Goal: Task Accomplishment & Management: Manage account settings

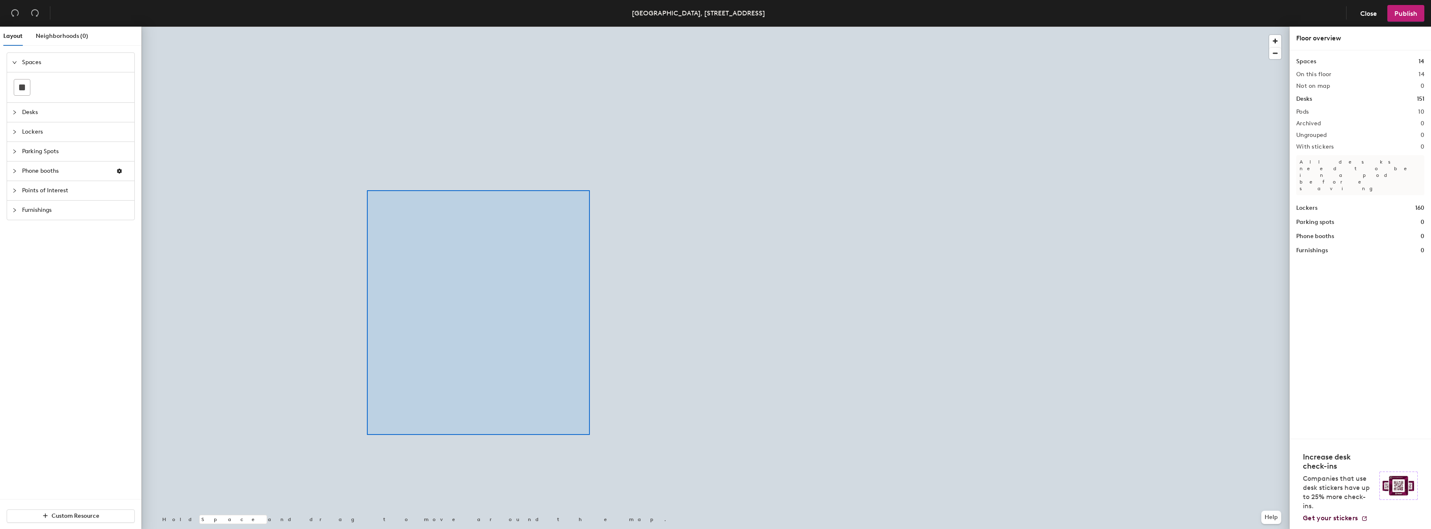
click at [367, 27] on div at bounding box center [715, 27] width 1148 height 0
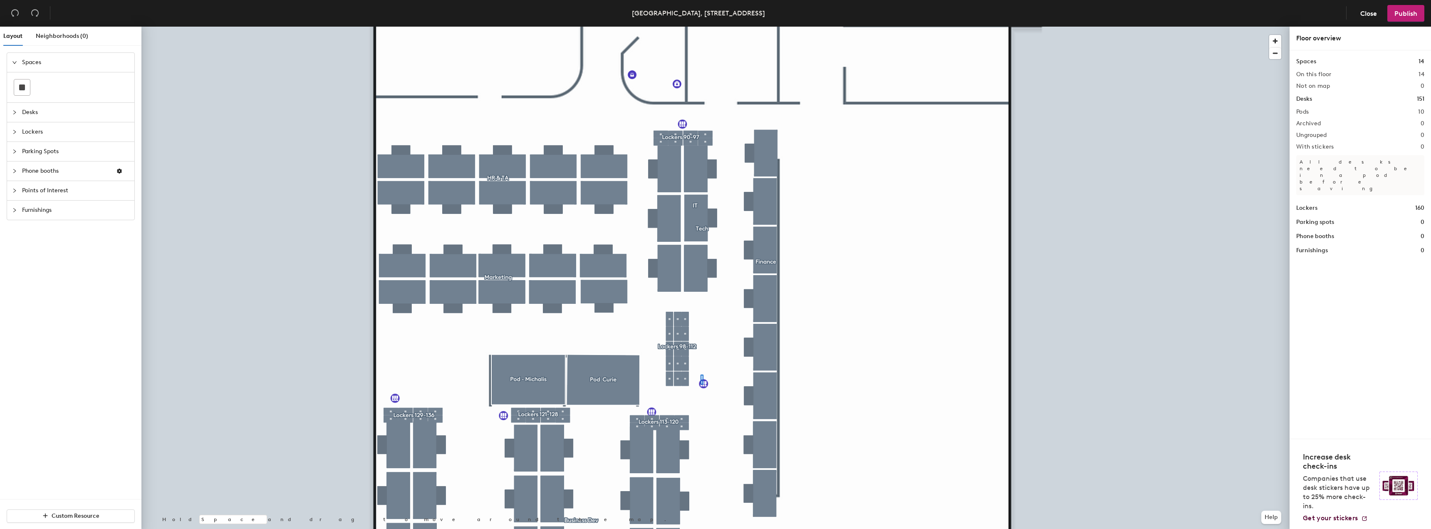
click at [700, 27] on div at bounding box center [715, 27] width 1148 height 0
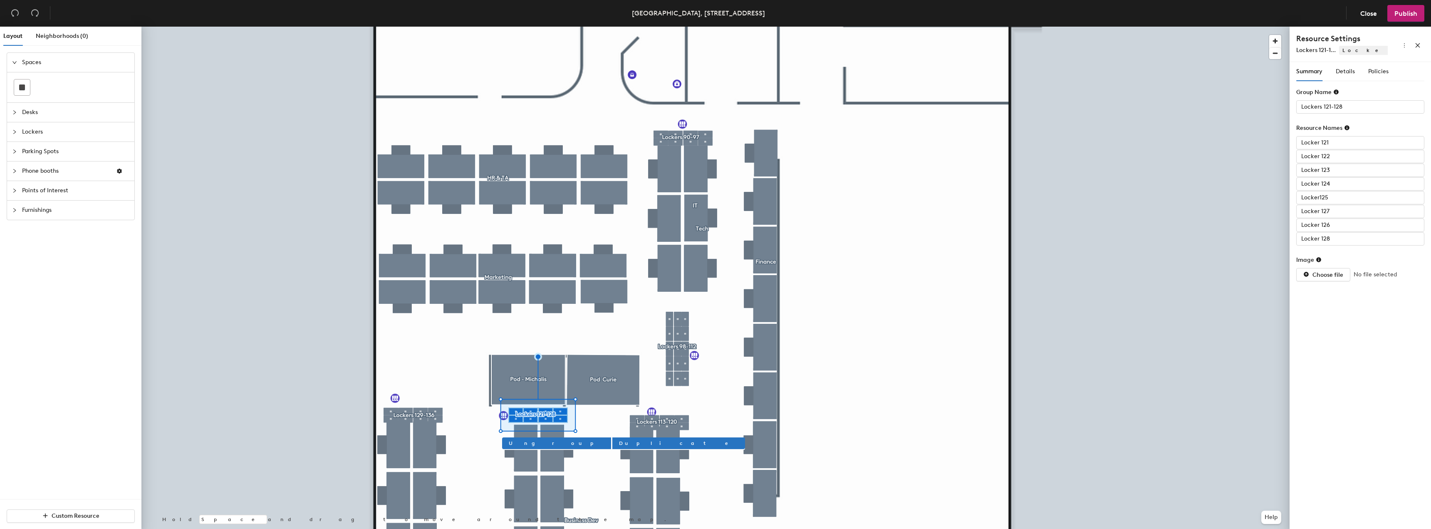
click at [1150, 27] on div at bounding box center [715, 27] width 1148 height 0
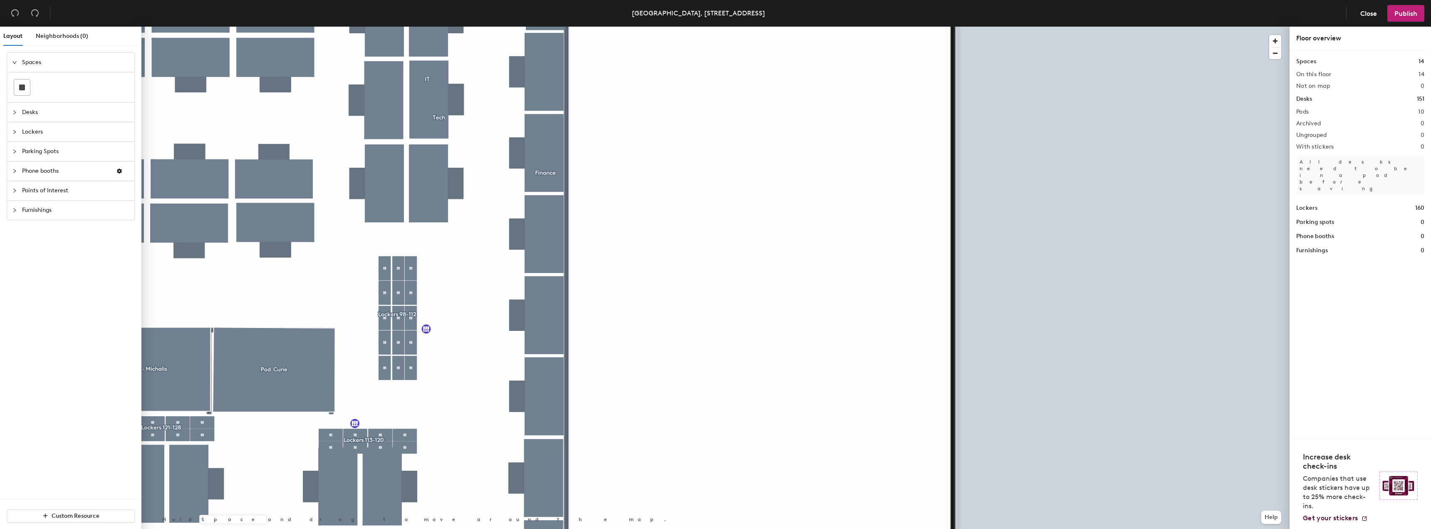
click at [1324, 233] on div "Layout Neighborhoods (0) Spaces Desks Lockers Parking Spots Phone booths Points…" at bounding box center [715, 279] width 1431 height 505
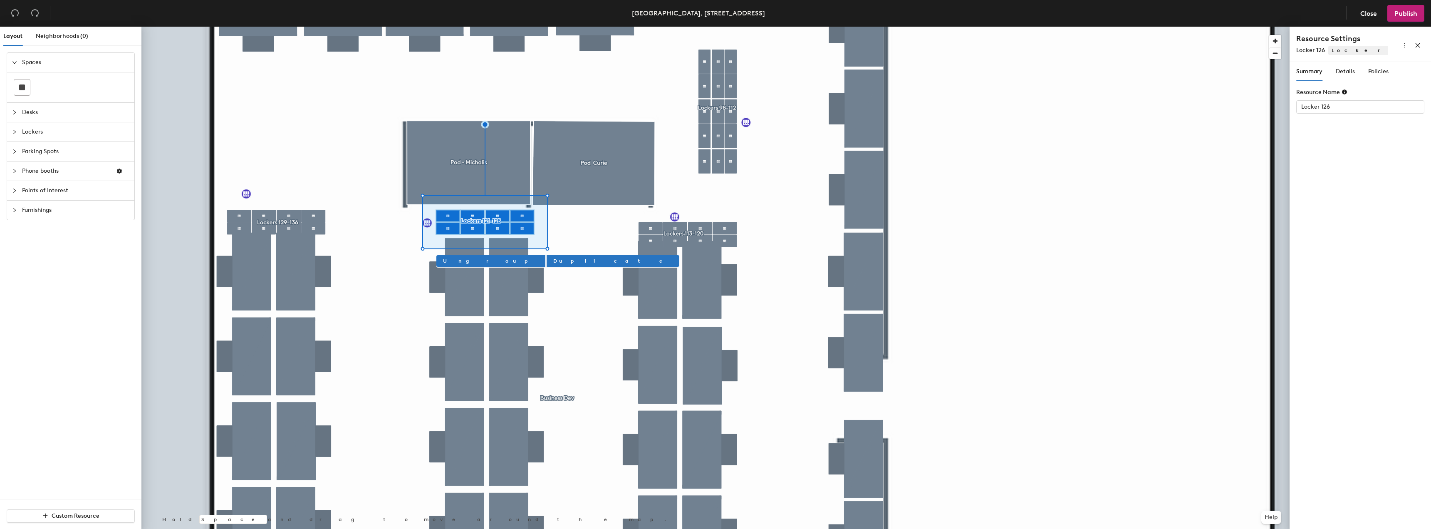
click at [516, 27] on div at bounding box center [715, 27] width 1148 height 0
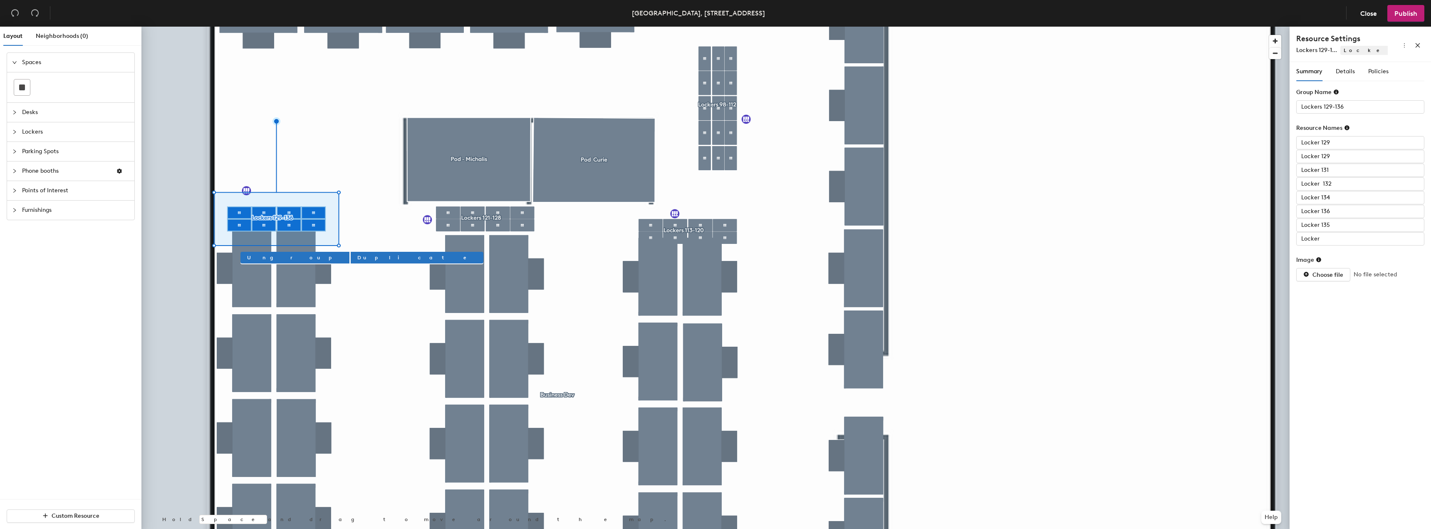
click at [469, 27] on div at bounding box center [715, 27] width 1148 height 0
type input "Lockers 121-128"
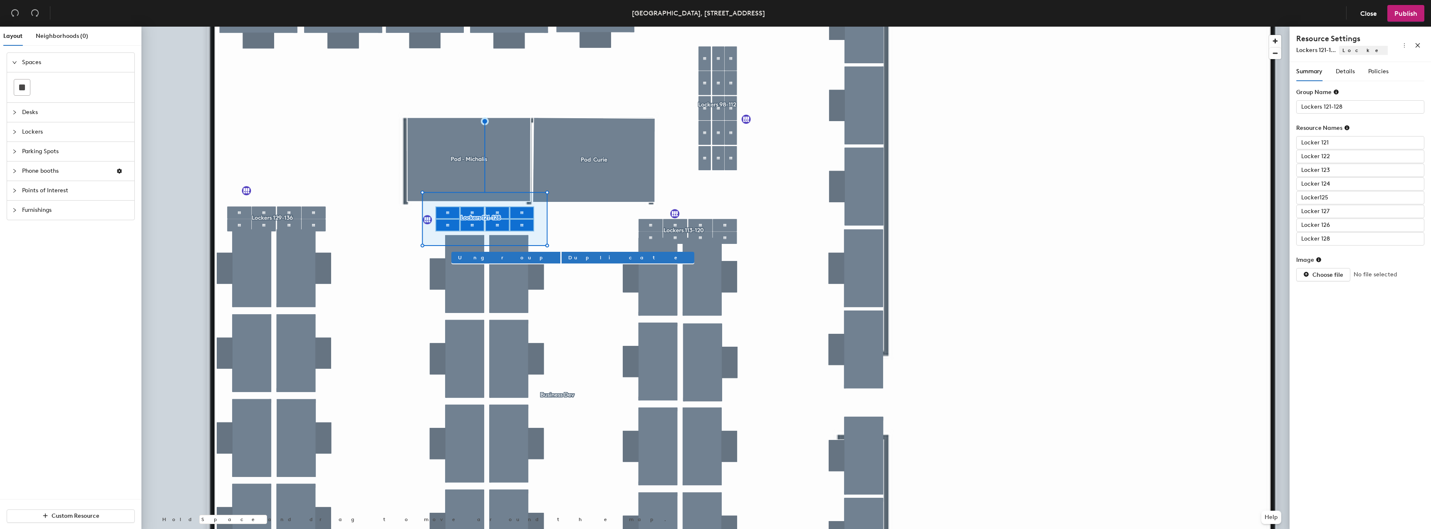
click at [987, 27] on div at bounding box center [715, 27] width 1148 height 0
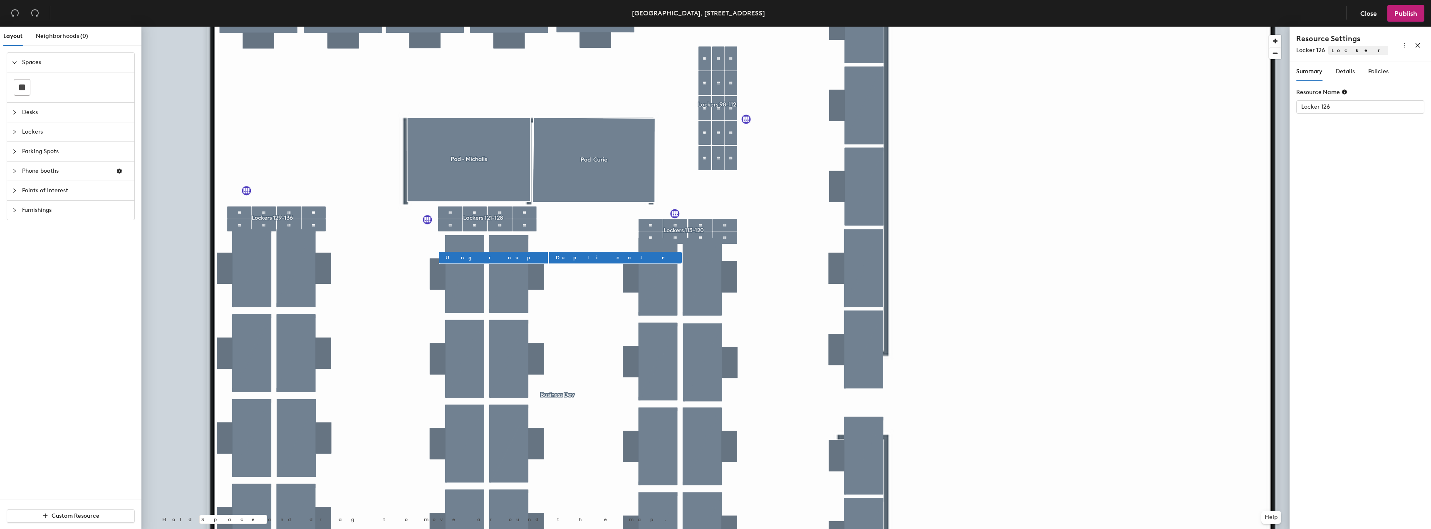
type input "Lockers 121-128"
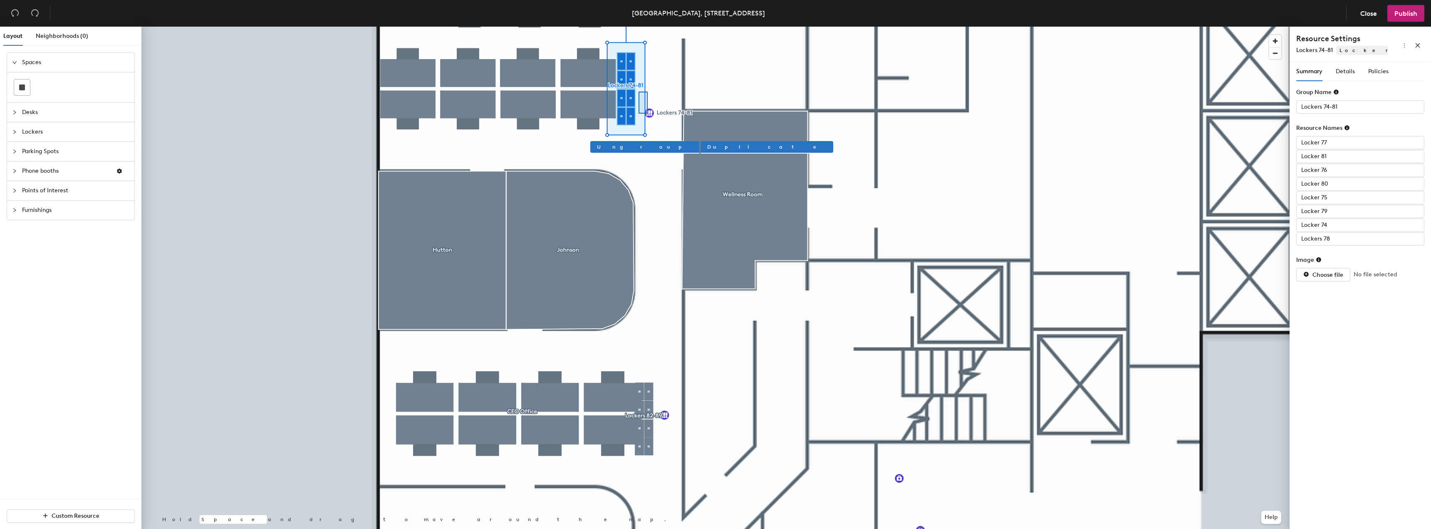
click at [639, 27] on div at bounding box center [715, 27] width 1148 height 0
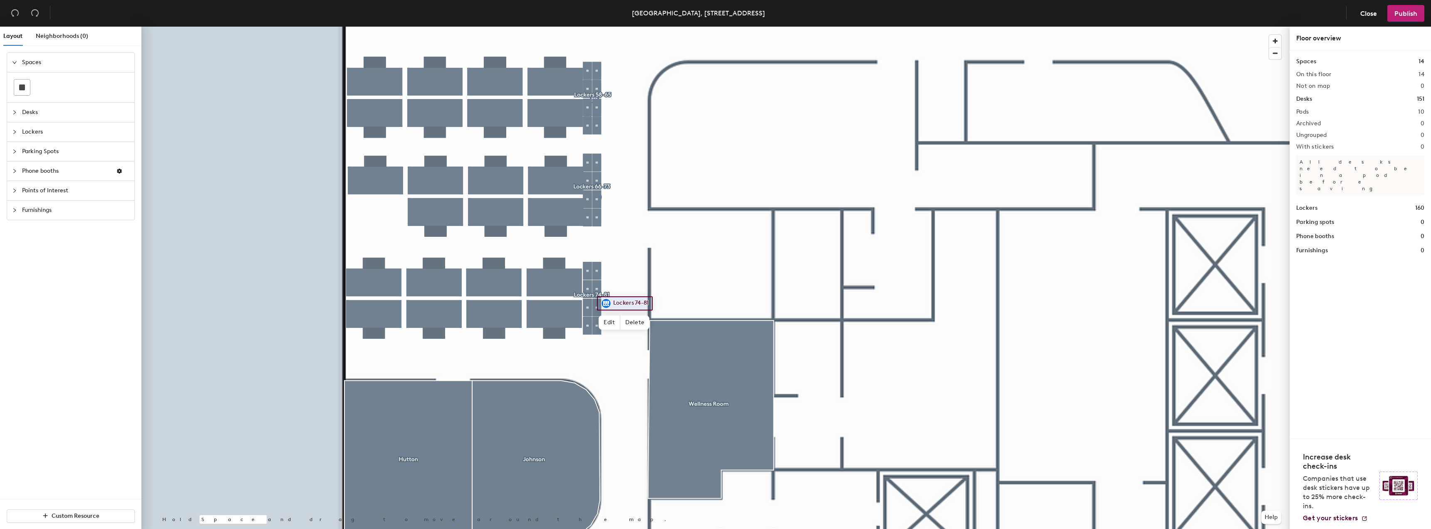
click at [232, 27] on div at bounding box center [715, 27] width 1148 height 0
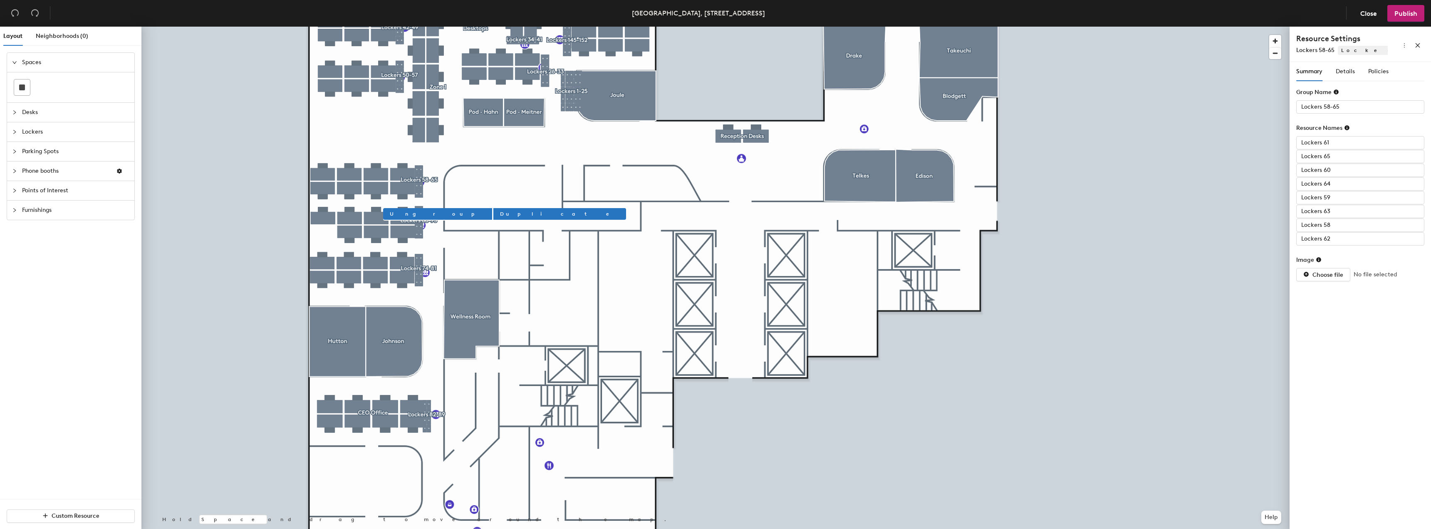
click at [428, 27] on div at bounding box center [715, 27] width 1148 height 0
click at [246, 27] on div at bounding box center [715, 27] width 1148 height 0
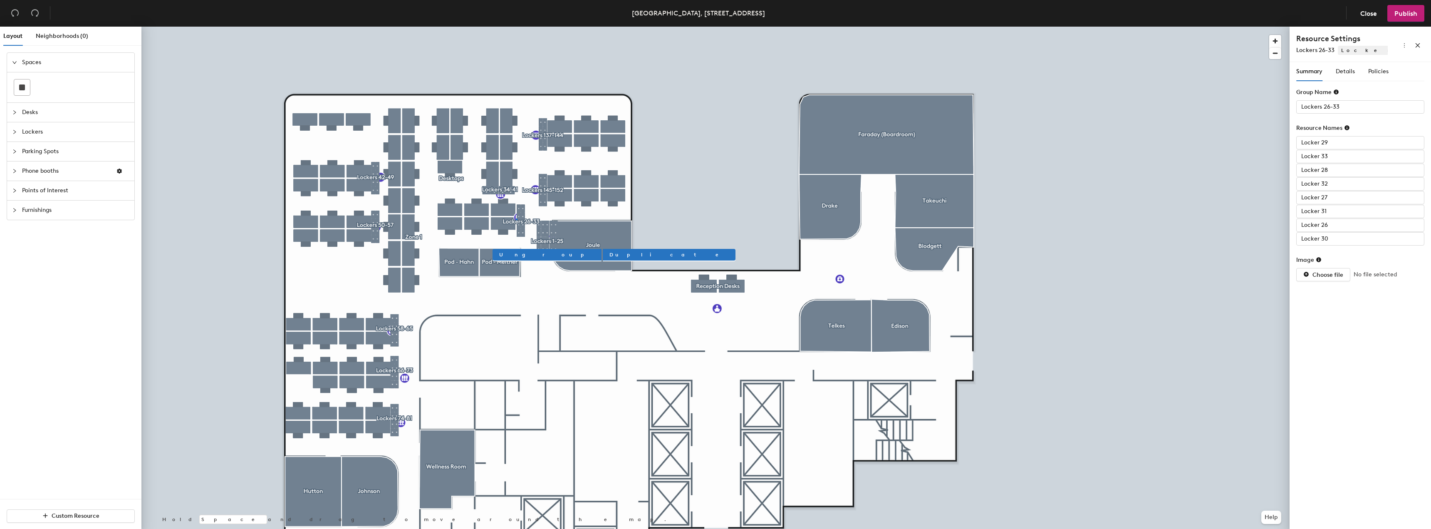
click at [516, 27] on div at bounding box center [715, 27] width 1148 height 0
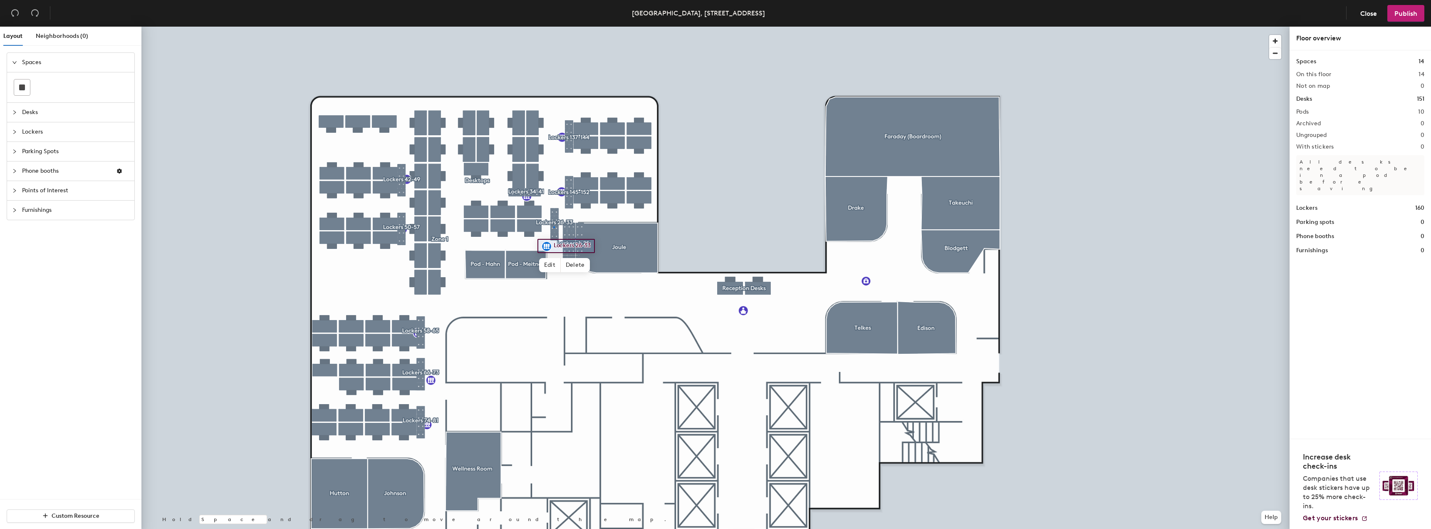
click at [553, 27] on div at bounding box center [715, 27] width 1148 height 0
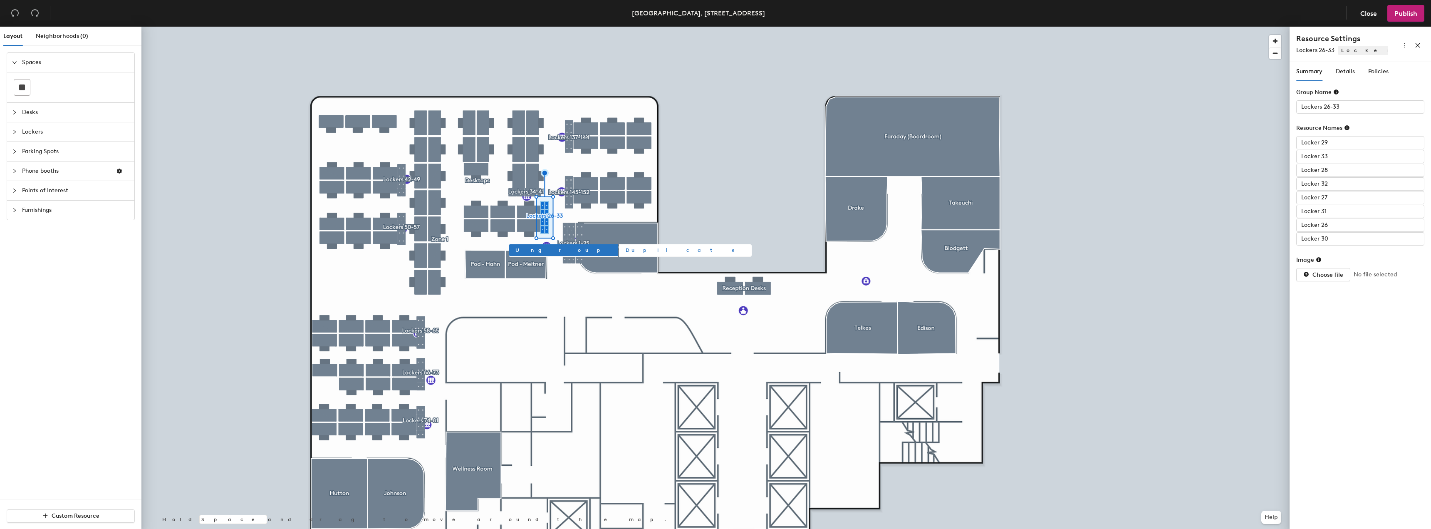
click at [681, 27] on div at bounding box center [715, 27] width 1148 height 0
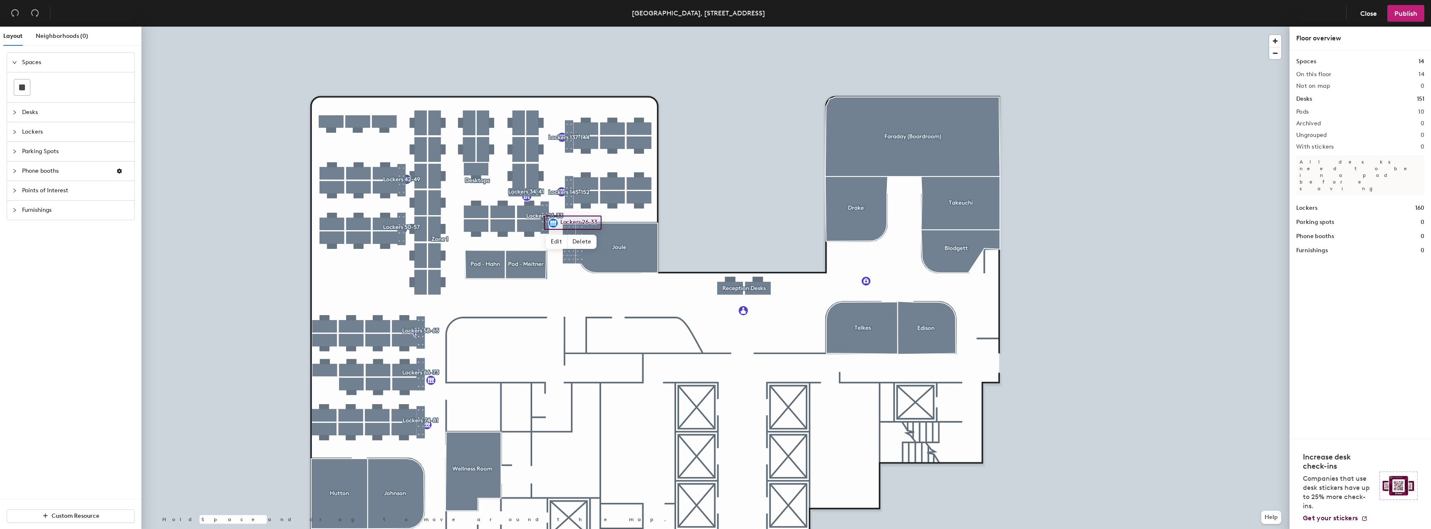
click at [527, 27] on div at bounding box center [715, 27] width 1148 height 0
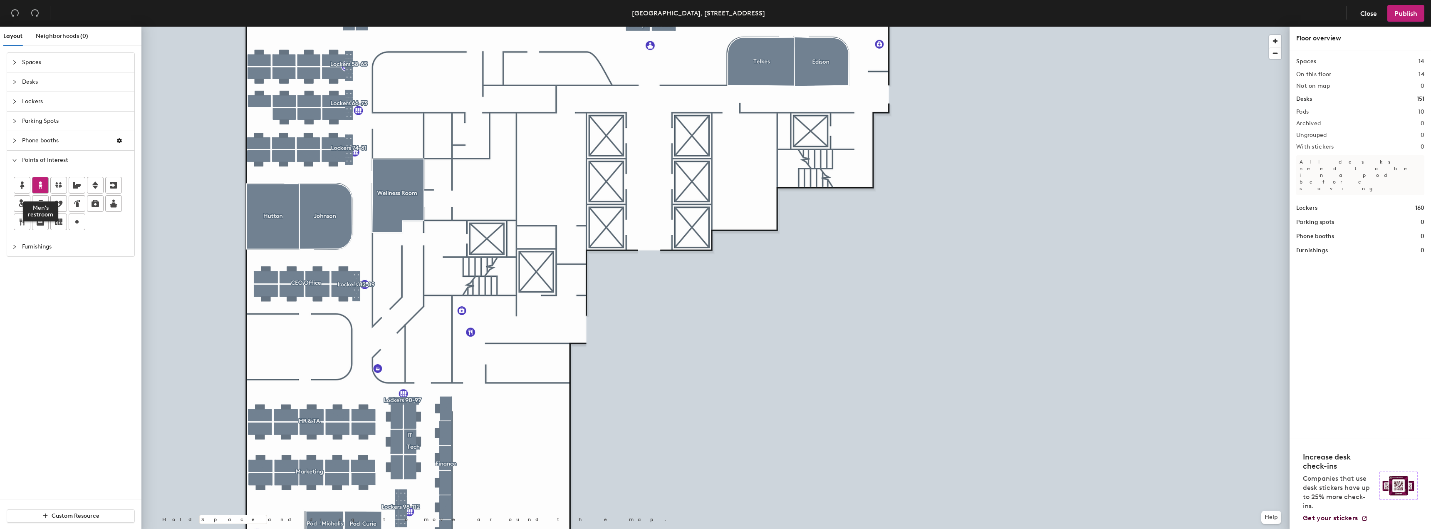
click at [37, 186] on icon at bounding box center [40, 185] width 10 height 10
click at [23, 185] on icon at bounding box center [22, 184] width 4 height 7
click at [766, 27] on div at bounding box center [715, 27] width 1148 height 0
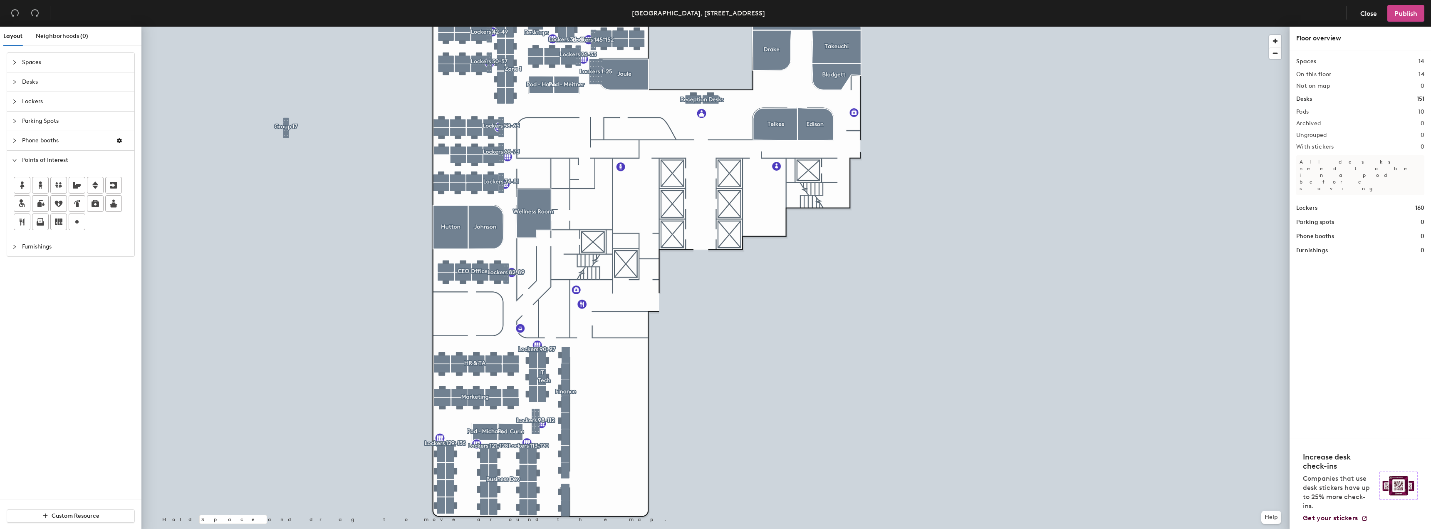
click at [1405, 10] on span "Publish" at bounding box center [1405, 14] width 23 height 8
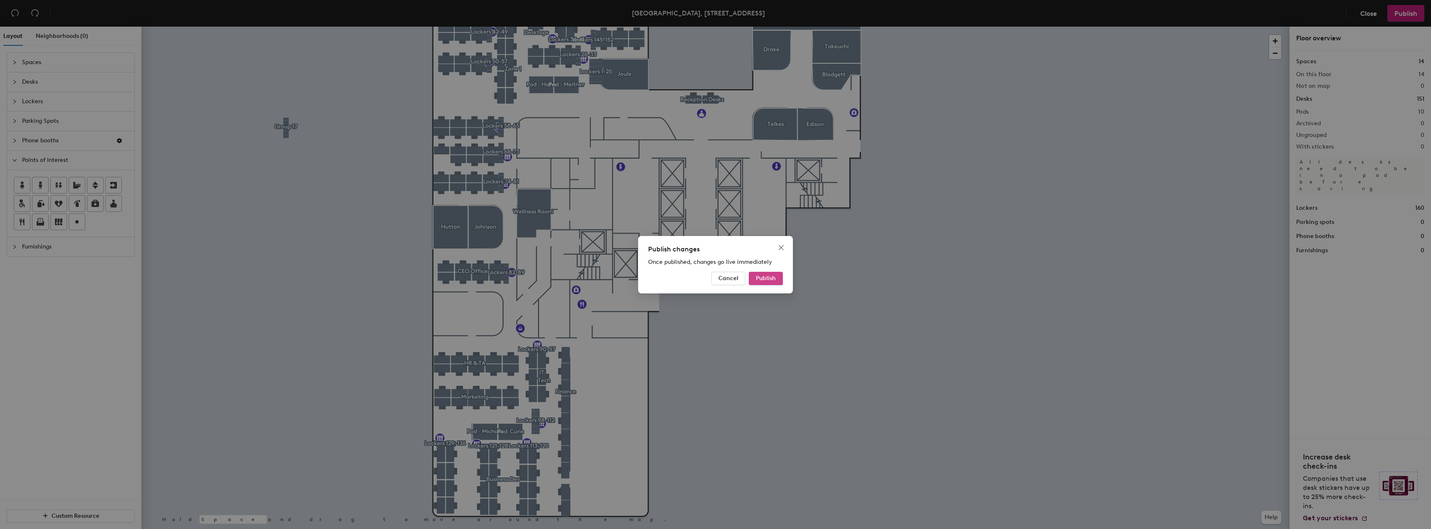
click at [765, 282] on button "Publish" at bounding box center [766, 278] width 34 height 13
